Goal: Task Accomplishment & Management: Complete application form

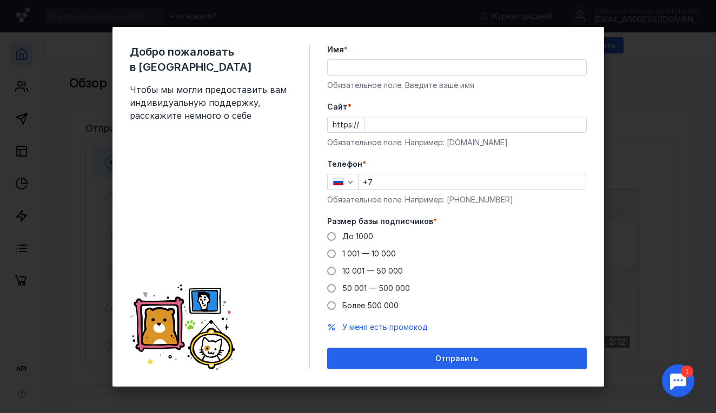
click at [365, 57] on div "Имя * Обязательное поле. Введите ваше имя" at bounding box center [456, 67] width 259 height 46
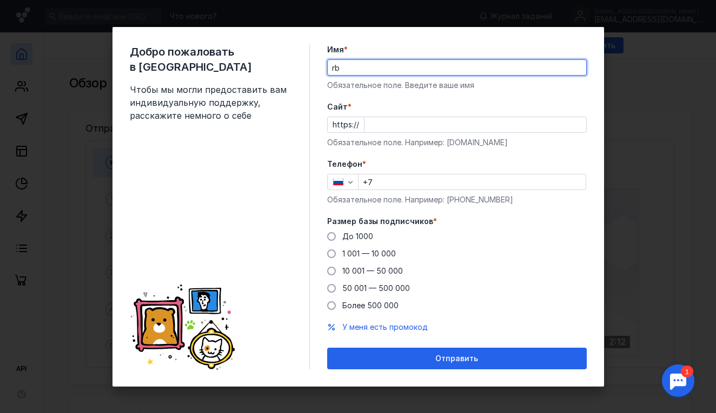
type input "r"
type input "к"
type input "[PERSON_NAME]"
click at [412, 153] on form "Имя * [PERSON_NAME] поле. Введите ваше имя [PERSON_NAME] * https:// Обязательно…" at bounding box center [456, 206] width 259 height 325
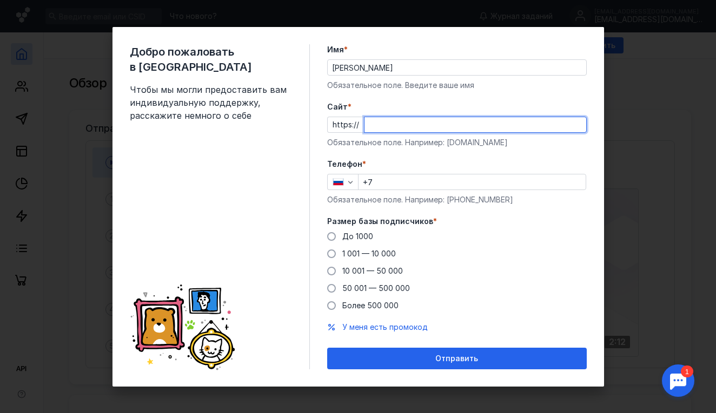
type input "е"
type input "[DOMAIN_NAME][URL]"
click at [416, 159] on label "Телефон *" at bounding box center [456, 164] width 259 height 11
click at [384, 181] on input "+7" at bounding box center [471, 182] width 227 height 15
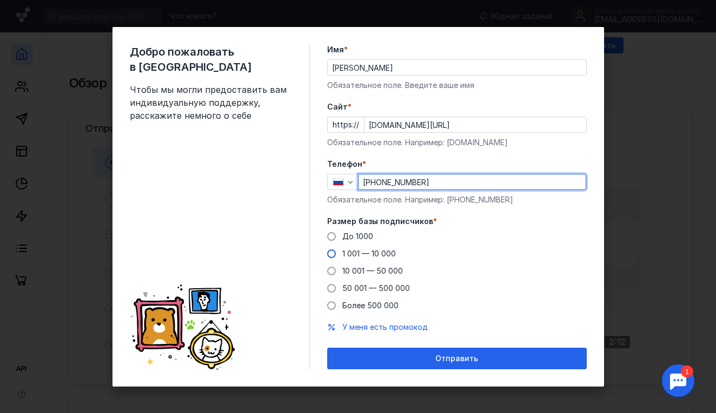
type input "[PHONE_NUMBER]"
click at [331, 255] on span at bounding box center [331, 254] width 9 height 9
click at [0, 0] on input "1 001 — 10 000" at bounding box center [0, 0] width 0 height 0
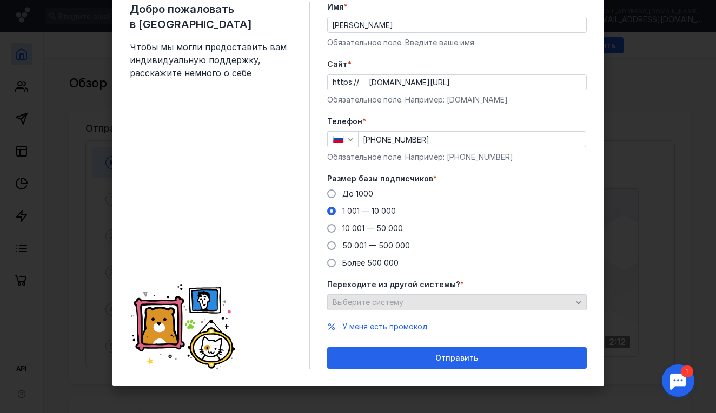
scroll to position [43, 0]
click at [395, 309] on div "Выберите систему" at bounding box center [456, 303] width 259 height 16
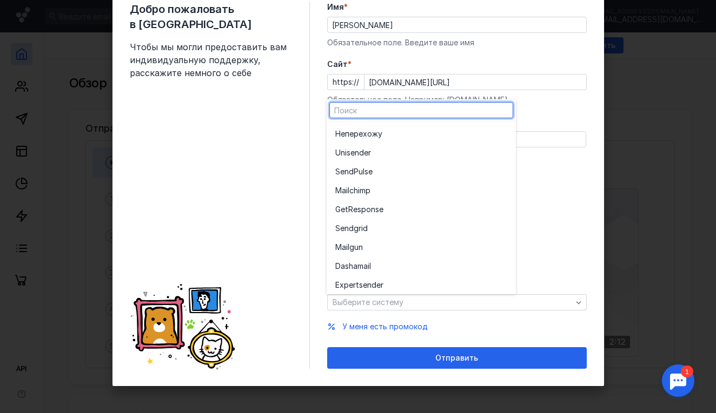
click at [550, 235] on div "До [DATE] 1 001 — 10 000 10 001 — 50 000 50 001 — 500 000 Более 500 000" at bounding box center [456, 229] width 259 height 80
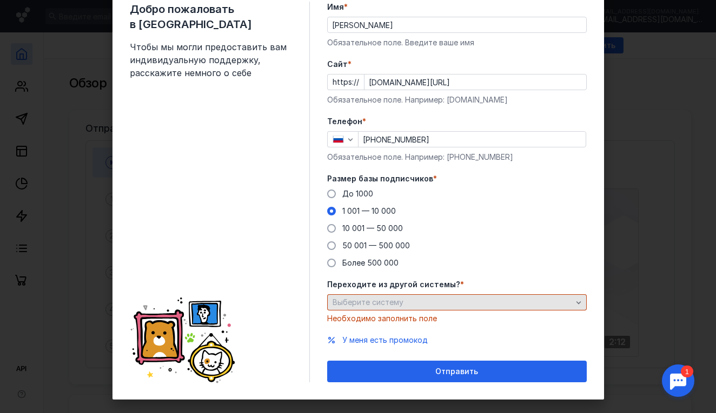
click at [459, 299] on div "Выберите систему" at bounding box center [452, 302] width 245 height 9
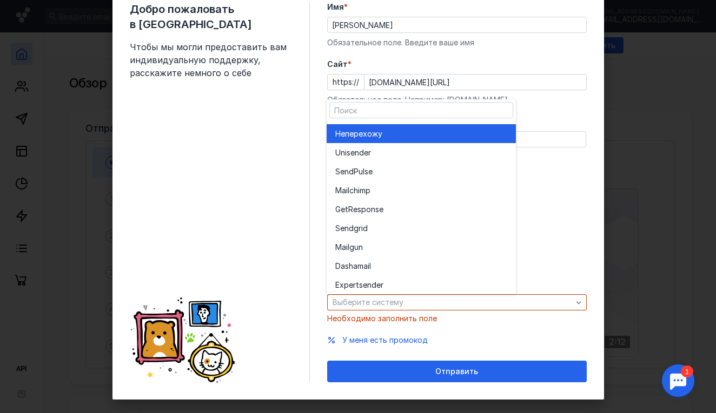
click at [374, 126] on div "Не перехожу" at bounding box center [421, 133] width 172 height 19
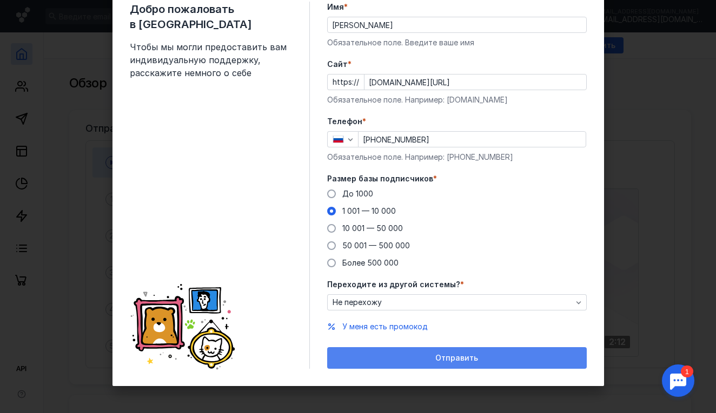
click at [419, 358] on div "Отправить" at bounding box center [456, 358] width 249 height 9
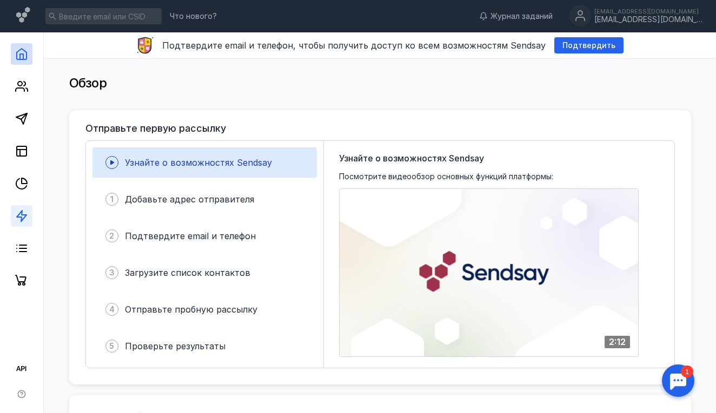
click at [28, 207] on link at bounding box center [22, 216] width 22 height 22
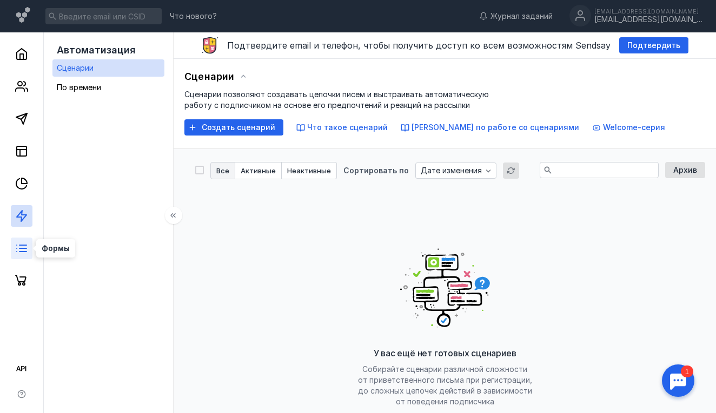
click at [19, 254] on icon at bounding box center [21, 248] width 13 height 13
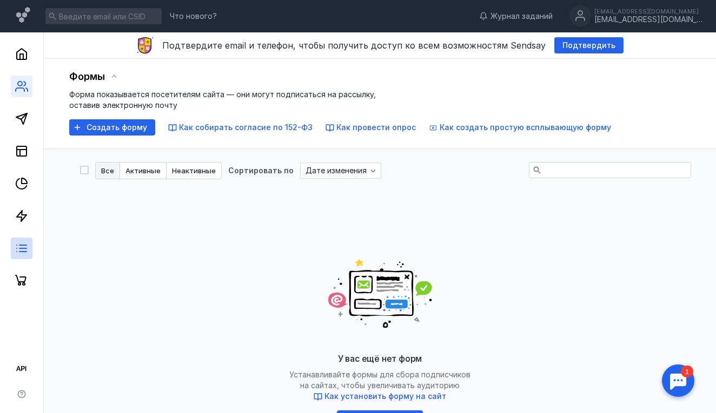
click at [31, 85] on link at bounding box center [22, 87] width 22 height 22
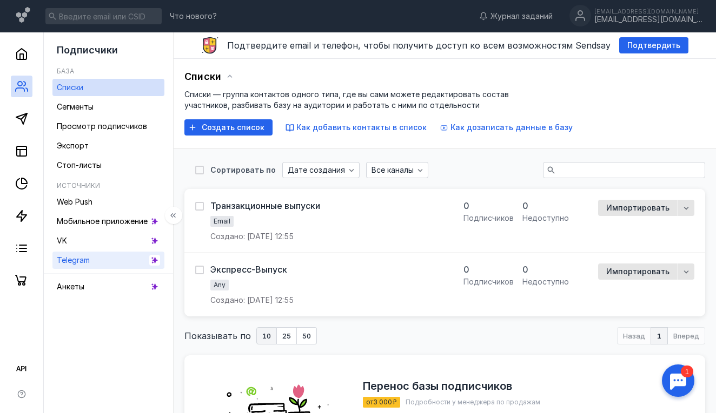
click at [84, 258] on span "Telegram" at bounding box center [73, 260] width 33 height 9
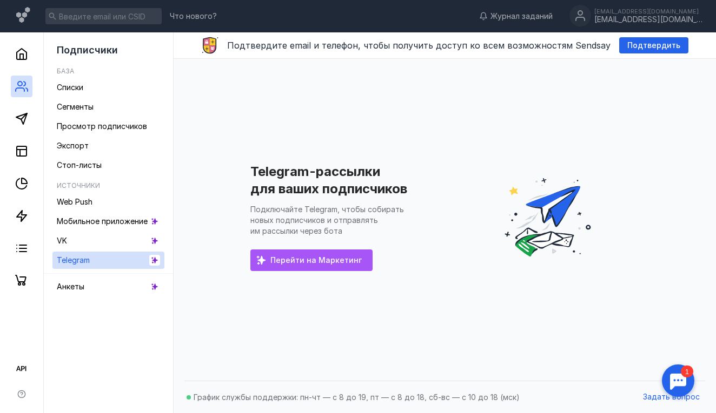
click at [325, 265] on div "Перейти на Маркетинг" at bounding box center [311, 261] width 122 height 22
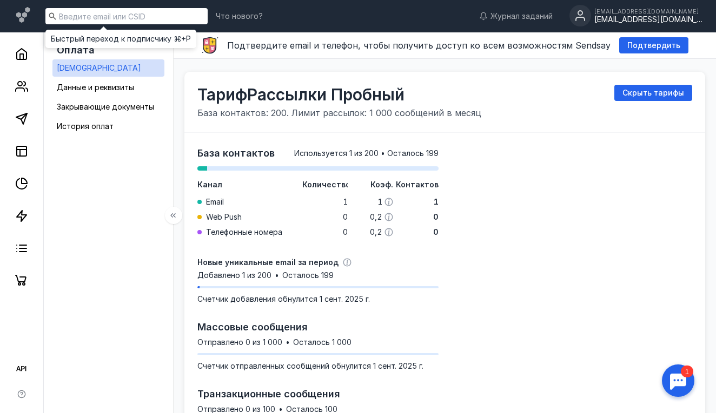
click at [117, 20] on input at bounding box center [126, 16] width 162 height 16
type input "N"
click at [107, 17] on input "тегги" at bounding box center [126, 16] width 162 height 16
type input "тегги ъ"
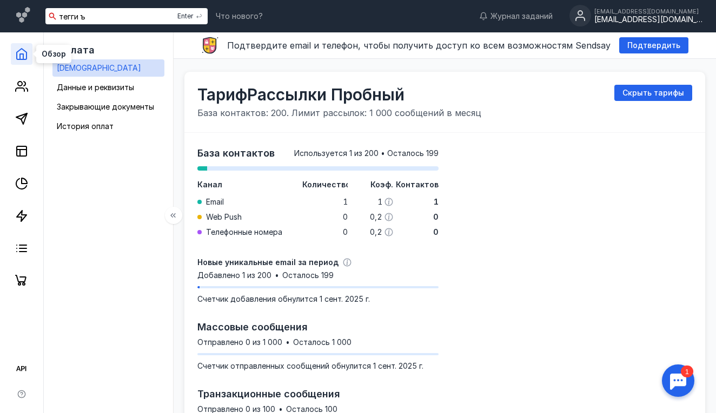
click at [24, 54] on icon at bounding box center [21, 54] width 13 height 13
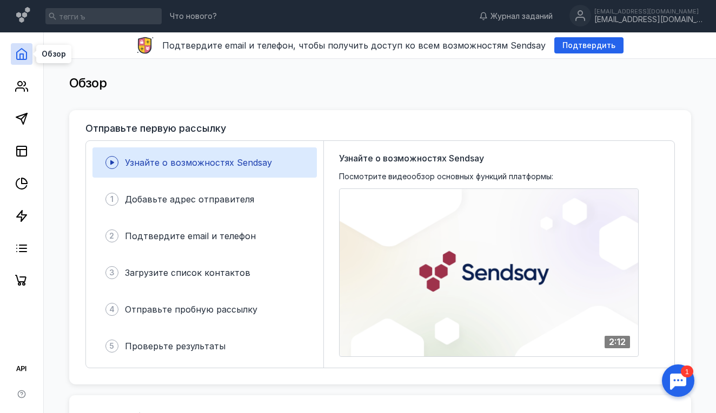
click at [24, 54] on icon at bounding box center [21, 54] width 13 height 13
click at [565, 49] on span "Подтвердить" at bounding box center [588, 45] width 53 height 9
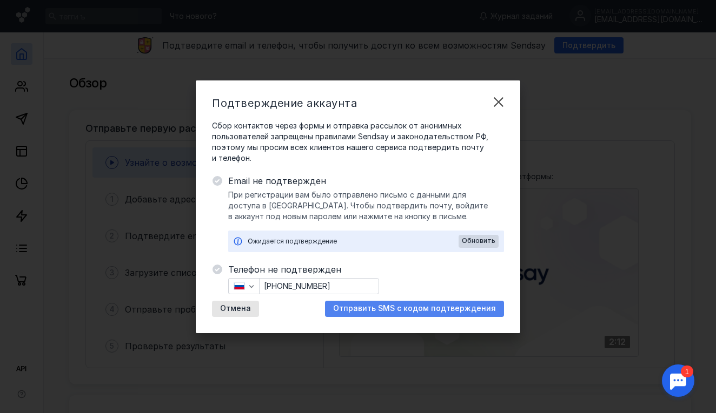
click at [378, 312] on span "Отправить SMS с кодом подтверждения" at bounding box center [414, 308] width 163 height 9
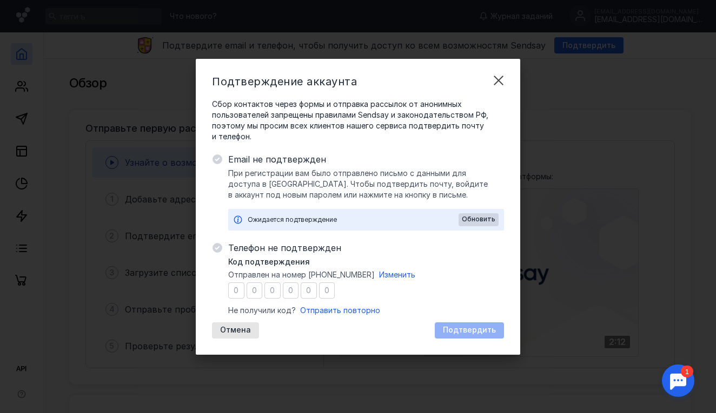
click at [240, 290] on input "number" at bounding box center [236, 291] width 16 height 16
type input "9"
type input "4"
type input "9"
type input "7"
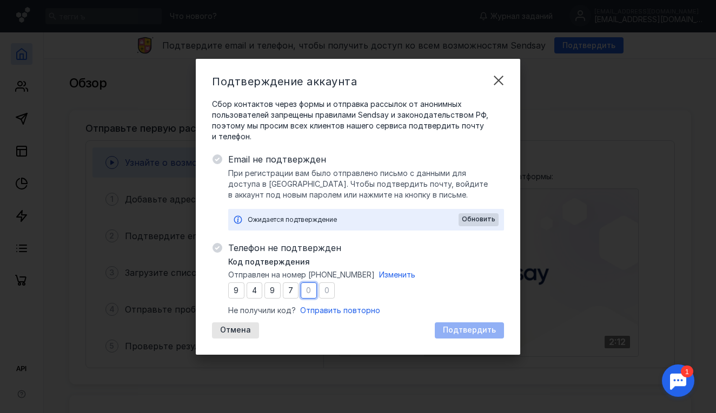
type input "7"
type input "4"
click at [458, 326] on span "Подтвердить" at bounding box center [469, 330] width 53 height 9
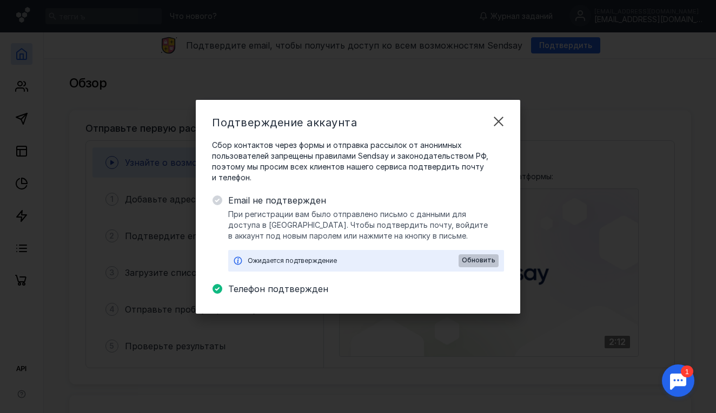
click at [474, 263] on span "Обновить" at bounding box center [479, 261] width 34 height 8
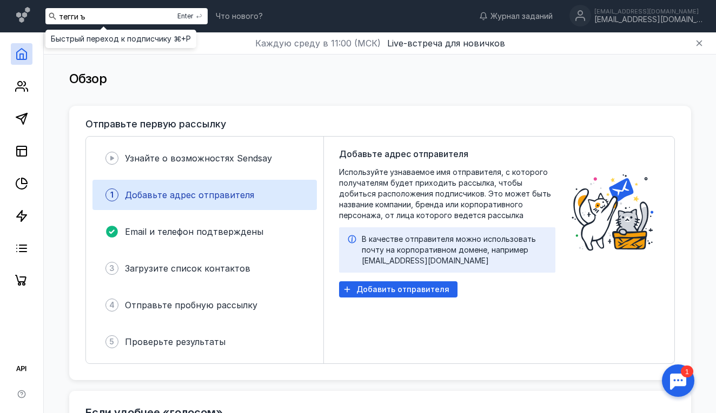
click at [97, 18] on input "тегги ъ" at bounding box center [126, 16] width 162 height 16
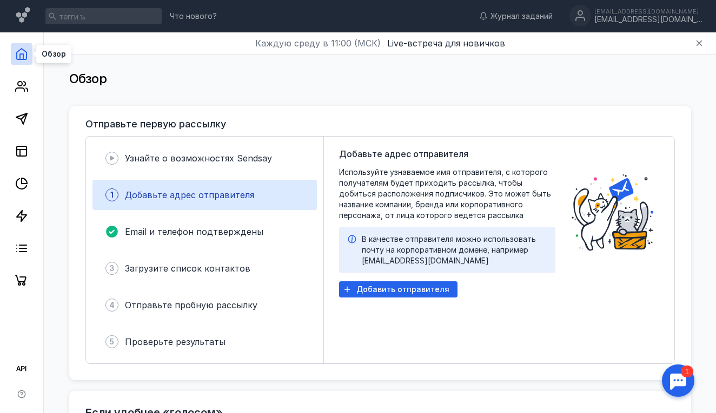
click at [21, 57] on icon at bounding box center [21, 54] width 13 height 13
click at [146, 18] on input "тегги ъ" at bounding box center [103, 16] width 116 height 16
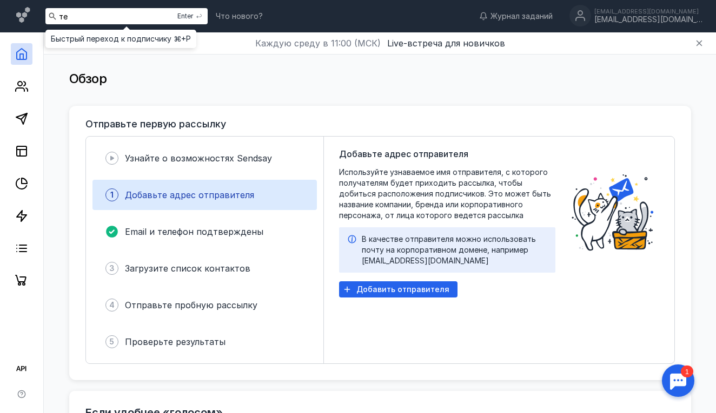
type input "т"
type input "триггер"
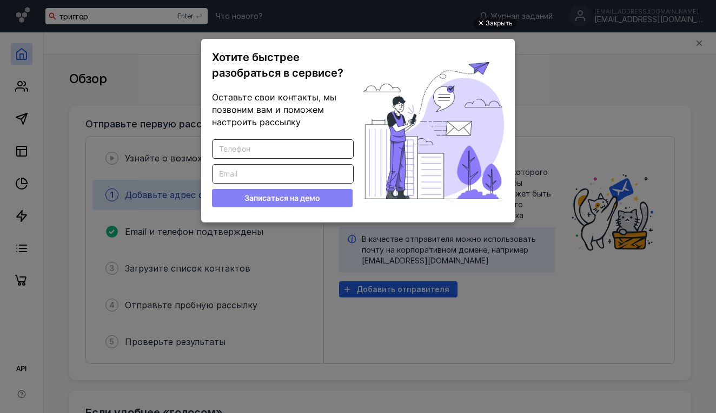
click at [590, 54] on ul "Закрыть Хотите быстрее разобраться в сервисе? Оставьте свои контакты, мы позвон…" at bounding box center [358, 207] width 716 height 413
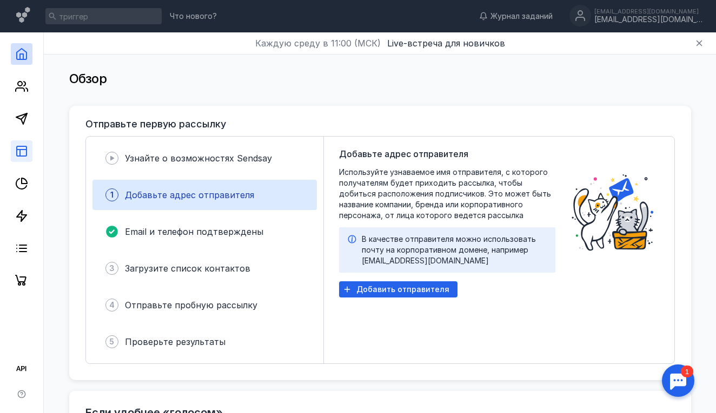
click at [28, 149] on link at bounding box center [22, 152] width 22 height 22
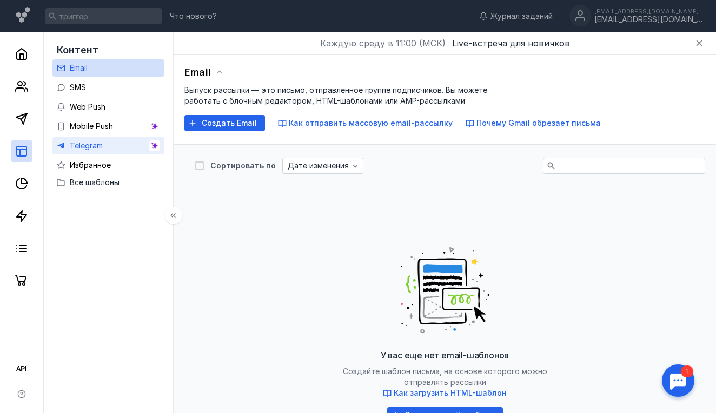
click at [113, 148] on link "Telegram" at bounding box center [108, 145] width 112 height 17
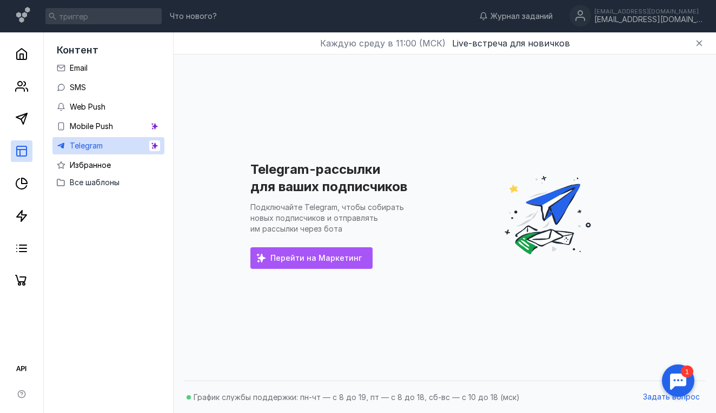
click at [336, 258] on span "Перейти на Маркетинг" at bounding box center [315, 258] width 91 height 9
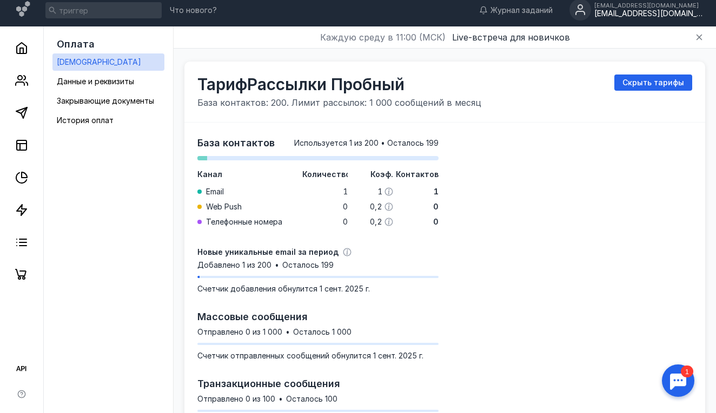
scroll to position [12, 0]
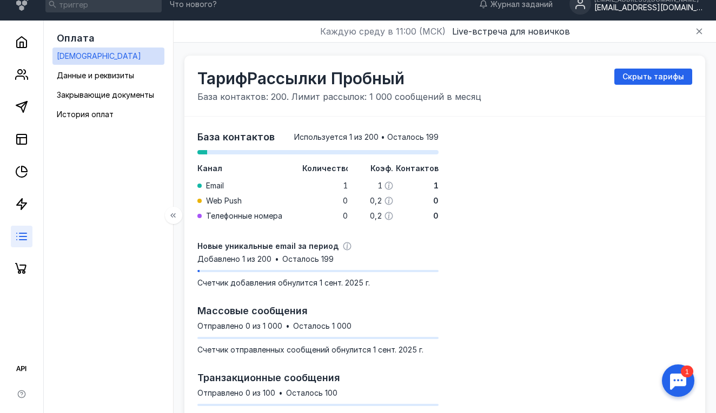
click at [24, 244] on link at bounding box center [22, 237] width 22 height 22
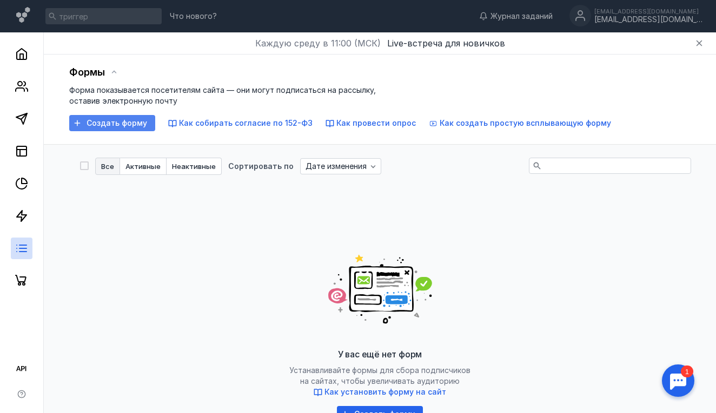
click at [126, 128] on div "Создать форму" at bounding box center [112, 123] width 86 height 16
